Goal: Find contact information: Find contact information

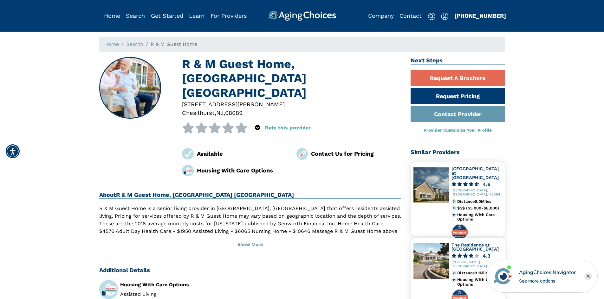
click at [339, 150] on div "Contact Us for Pricing" at bounding box center [356, 154] width 90 height 9
click at [474, 115] on link "Contact Provider" at bounding box center [457, 114] width 94 height 16
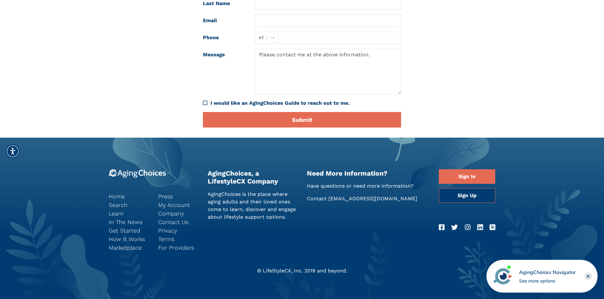
scroll to position [95, 0]
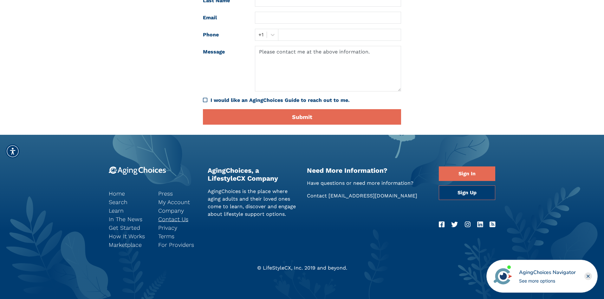
click at [173, 220] on link "Contact Us" at bounding box center [178, 219] width 40 height 9
